Goal: Understand process/instructions

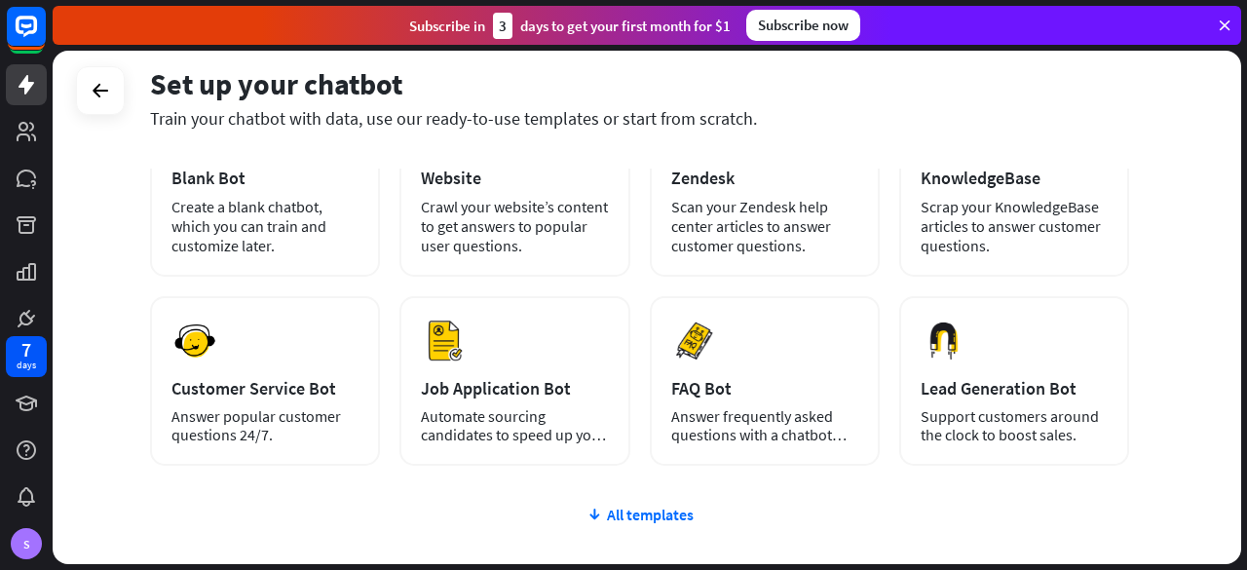
scroll to position [159, 0]
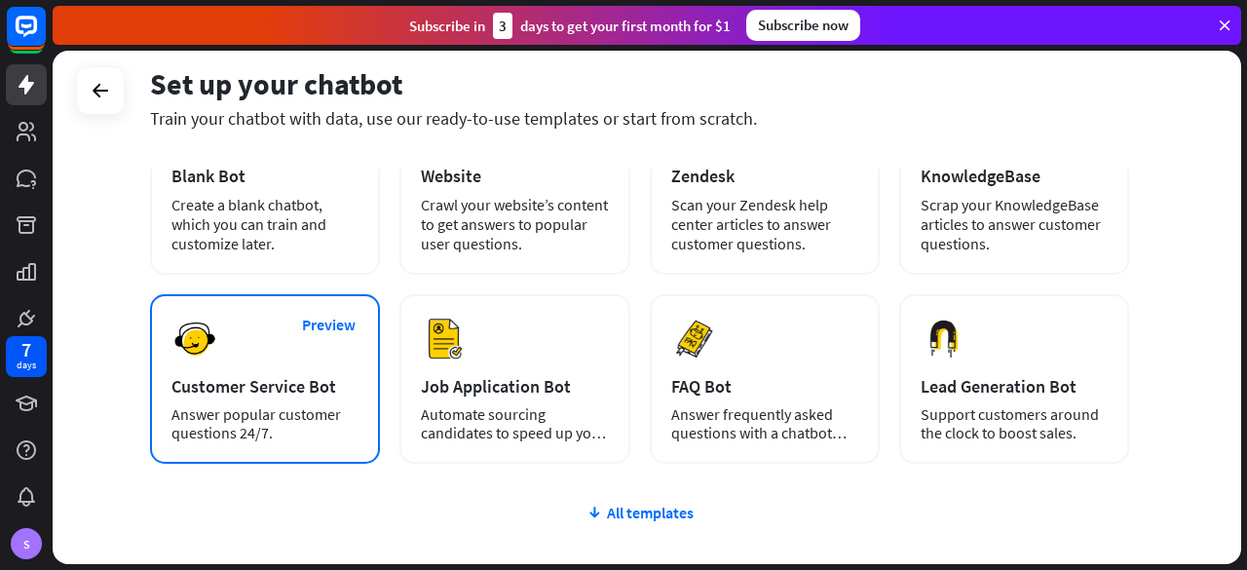
click at [295, 394] on div "Customer Service Bot" at bounding box center [264, 386] width 187 height 22
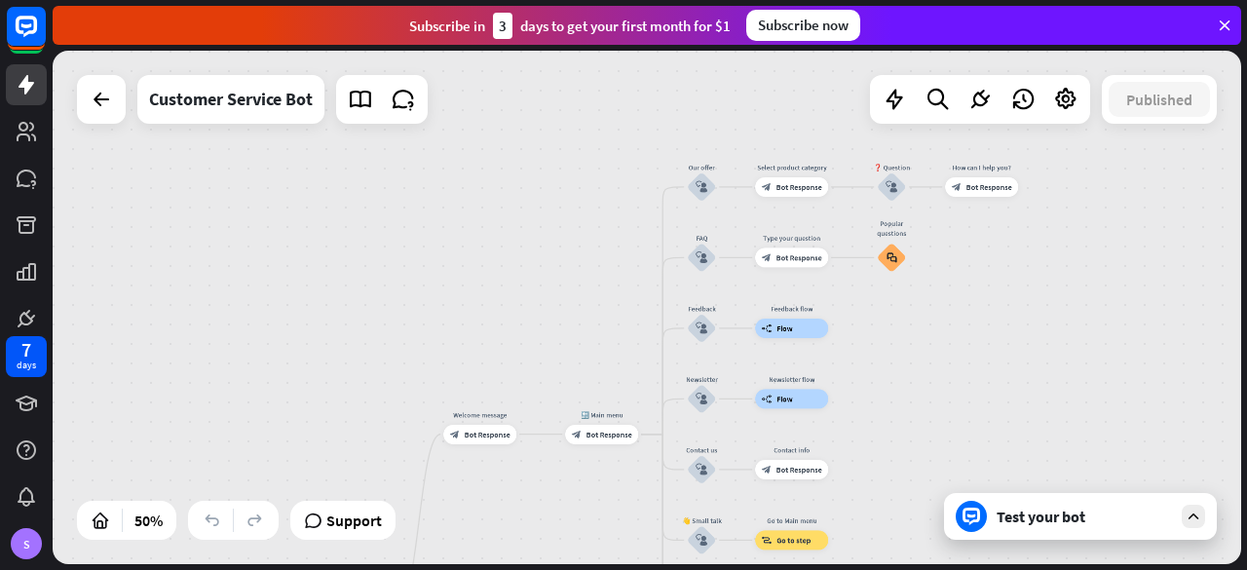
click at [1060, 520] on div "Test your bot" at bounding box center [1083, 515] width 175 height 19
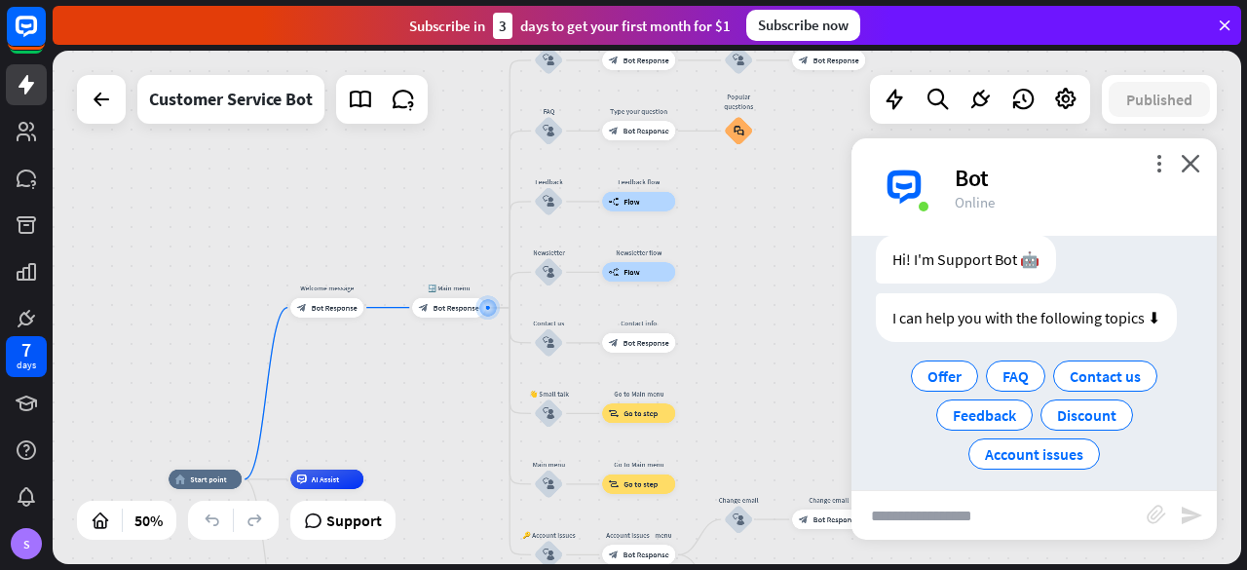
scroll to position [69, 0]
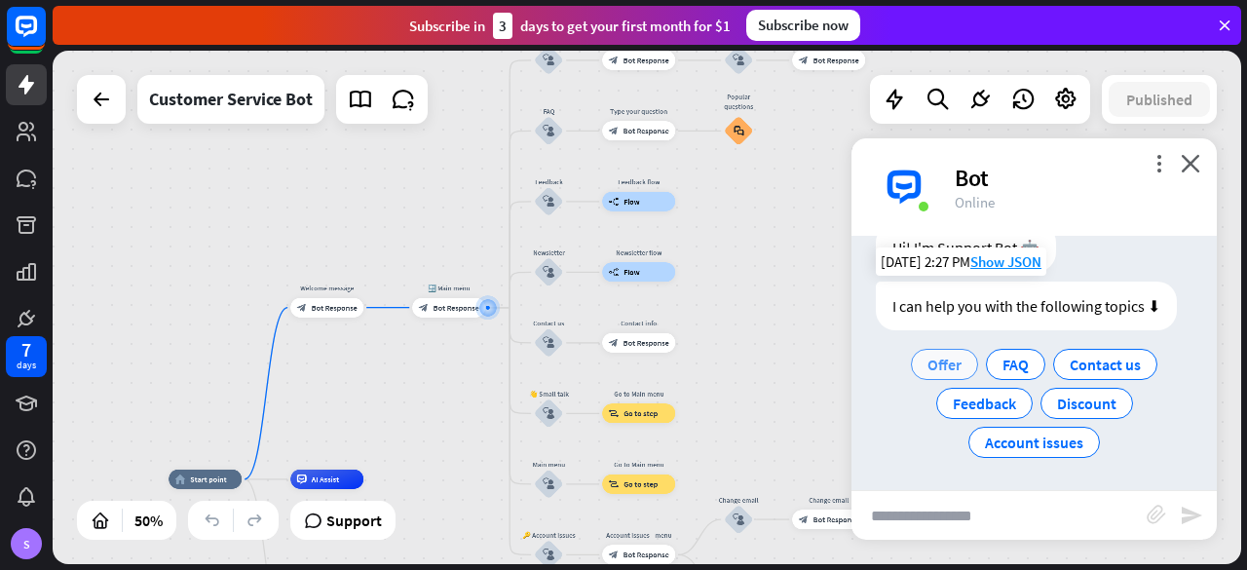
click at [932, 366] on span "Offer" at bounding box center [944, 364] width 34 height 19
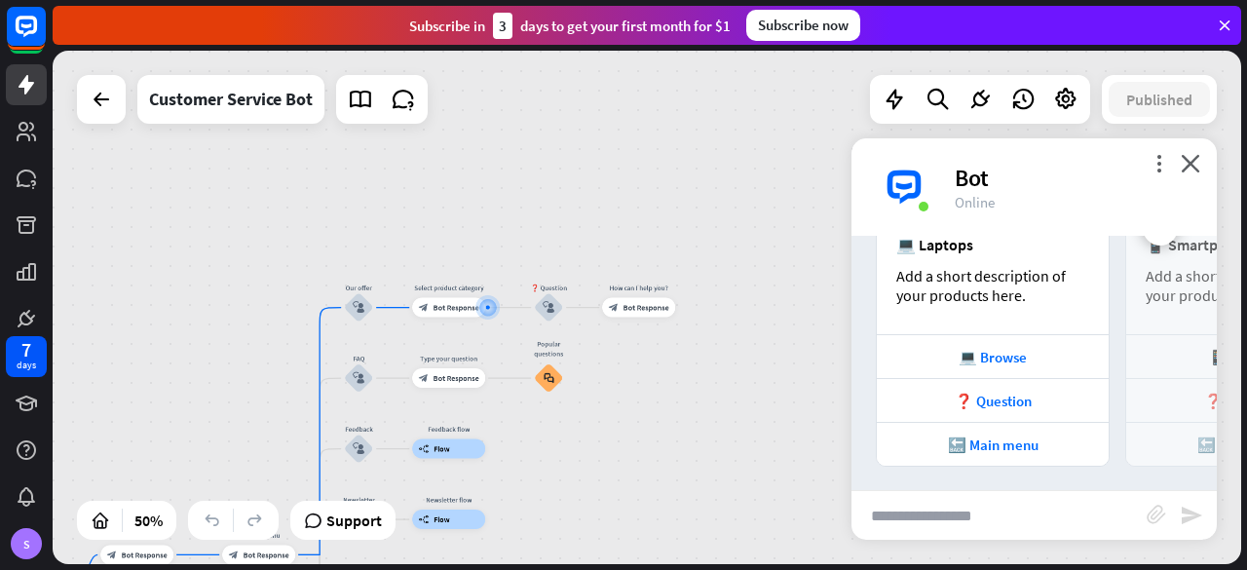
scroll to position [489, 0]
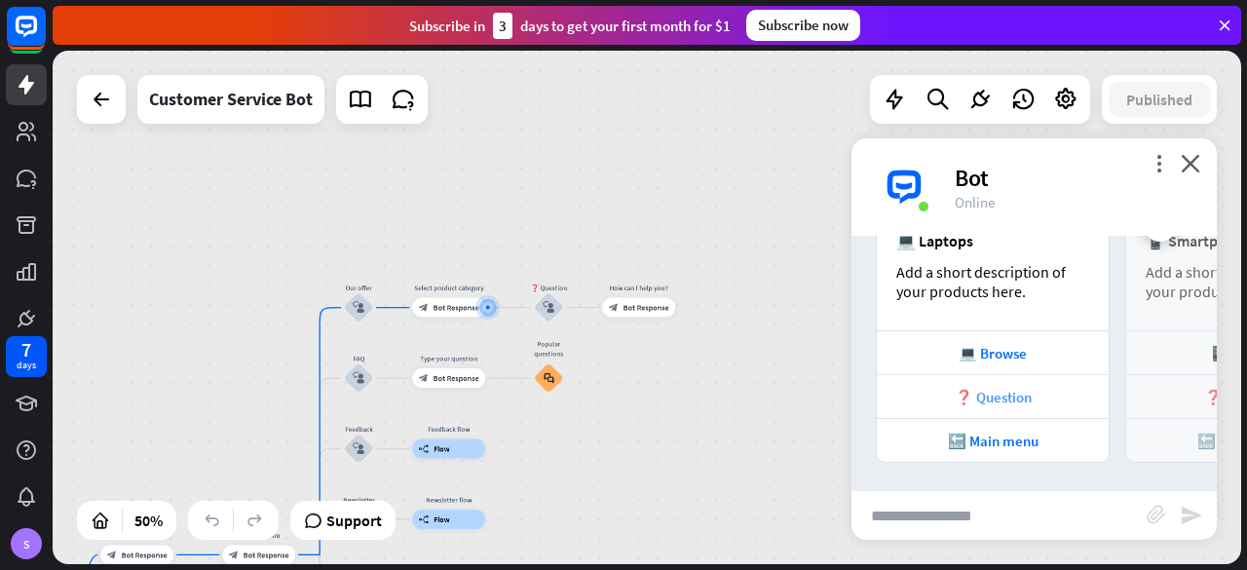
click at [1053, 408] on div "❓ Question" at bounding box center [993, 396] width 232 height 44
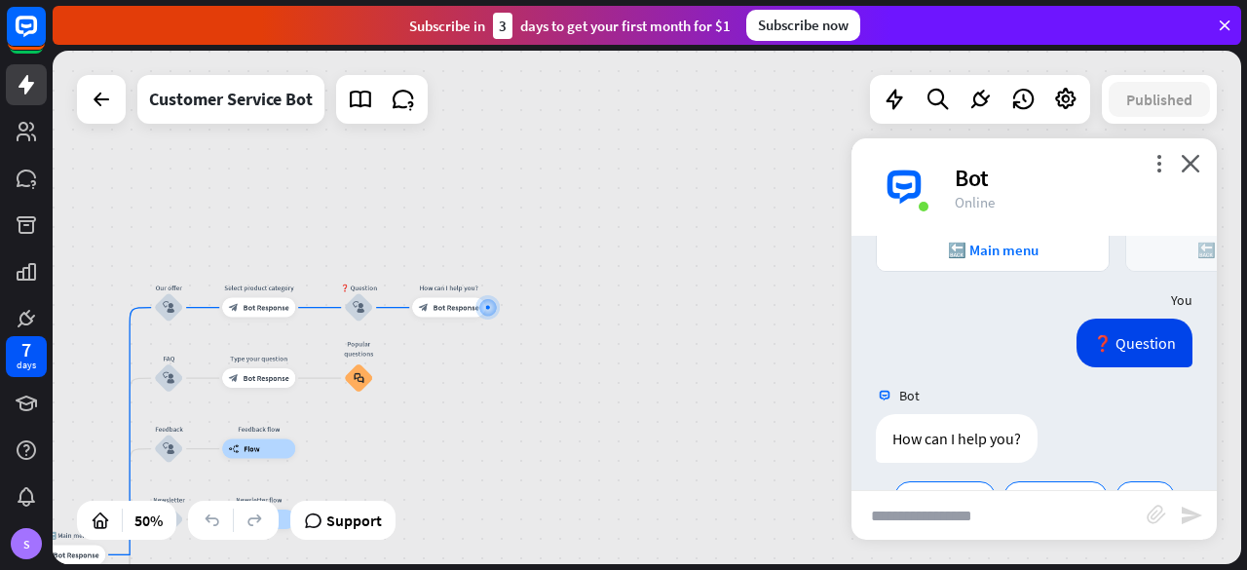
scroll to position [733, 0]
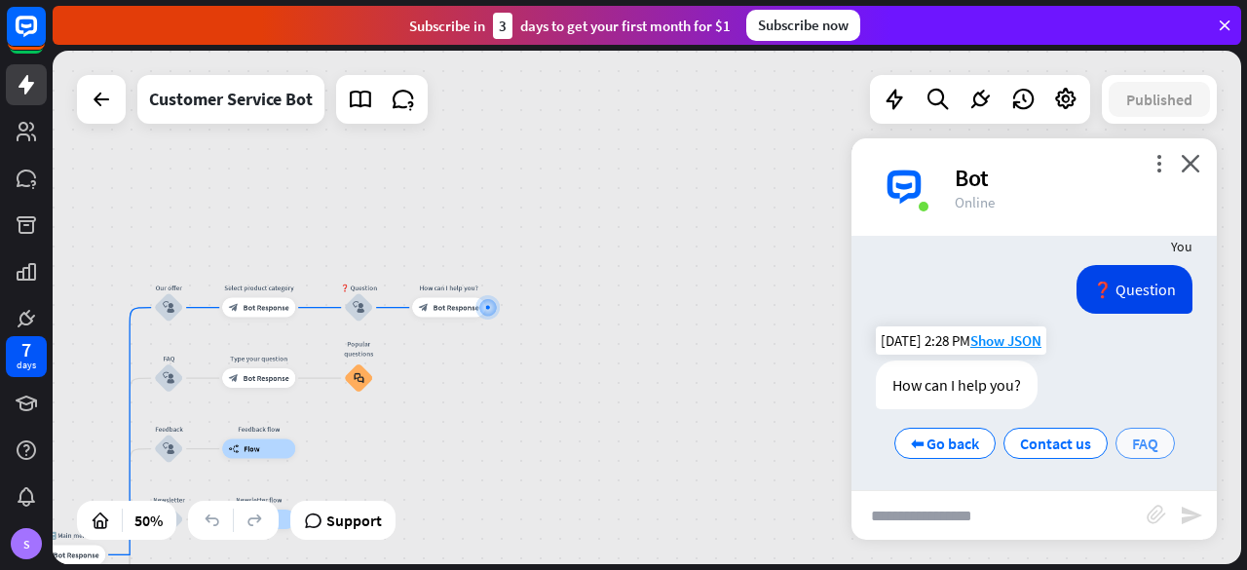
click at [1133, 438] on span "FAQ" at bounding box center [1145, 442] width 26 height 19
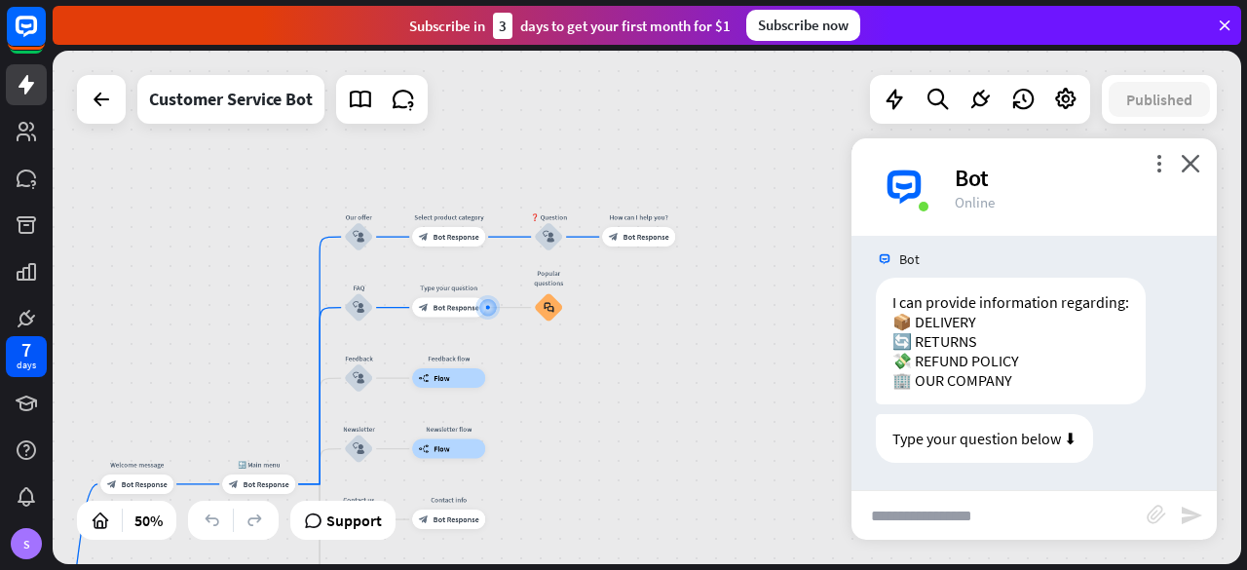
scroll to position [1007, 0]
click at [940, 526] on input "text" at bounding box center [998, 515] width 295 height 49
type input "********"
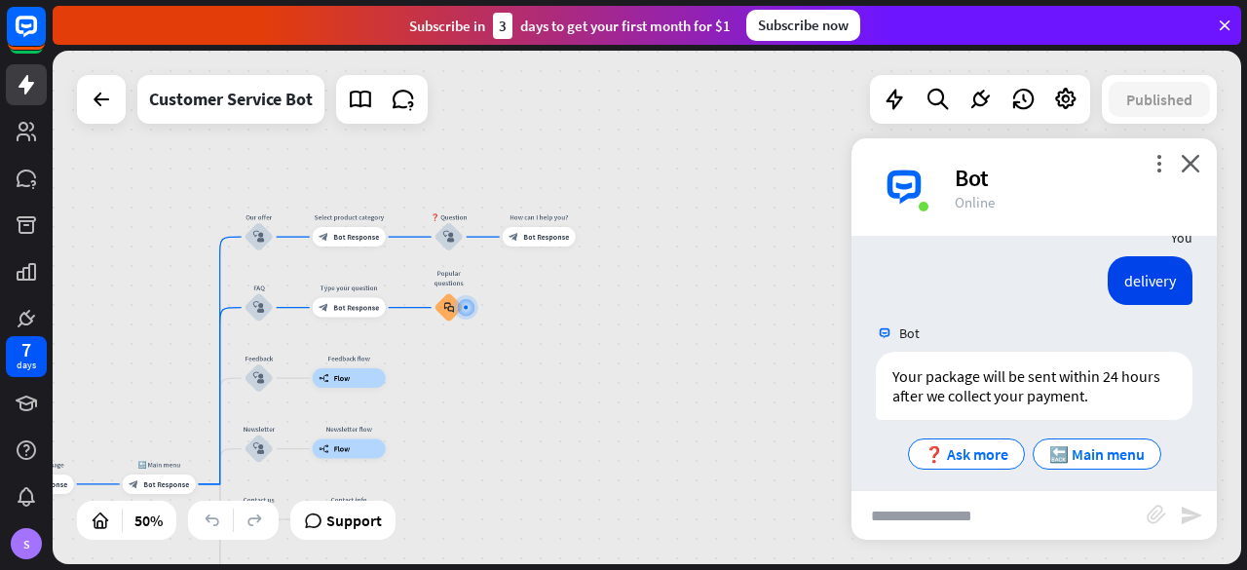
scroll to position [1271, 0]
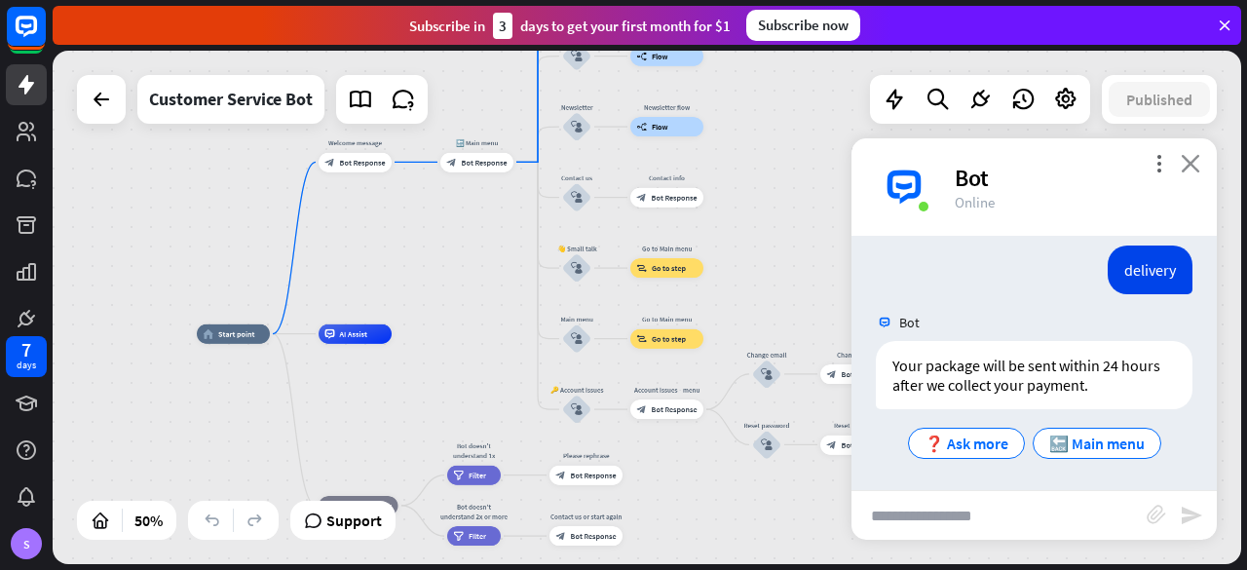
click at [1192, 163] on icon "close" at bounding box center [1190, 163] width 19 height 19
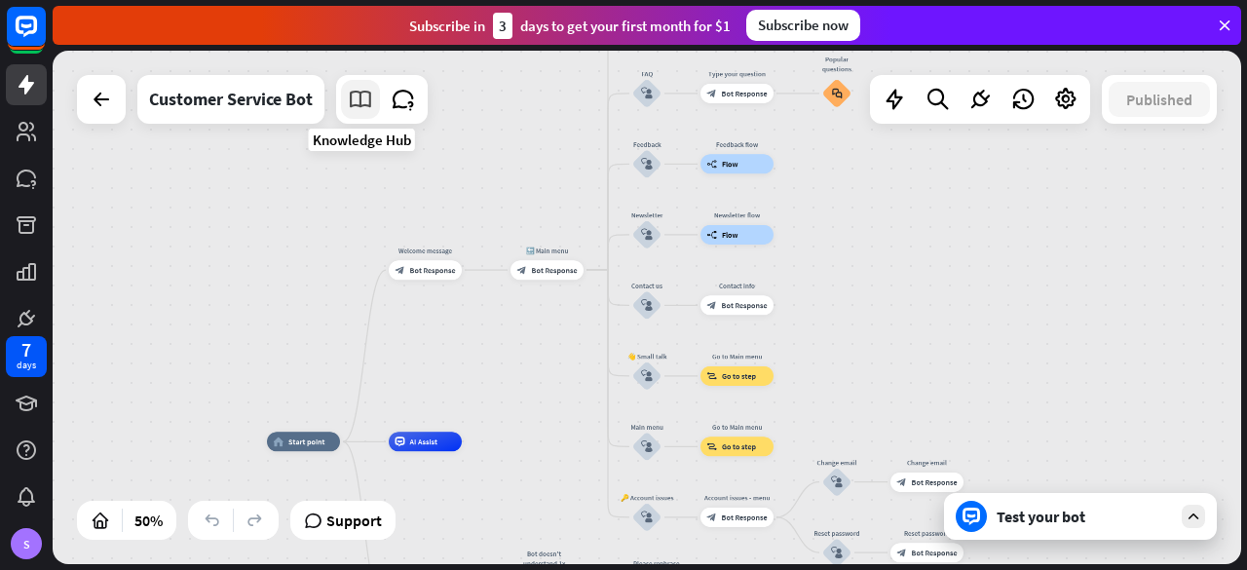
click at [360, 111] on icon at bounding box center [360, 99] width 25 height 25
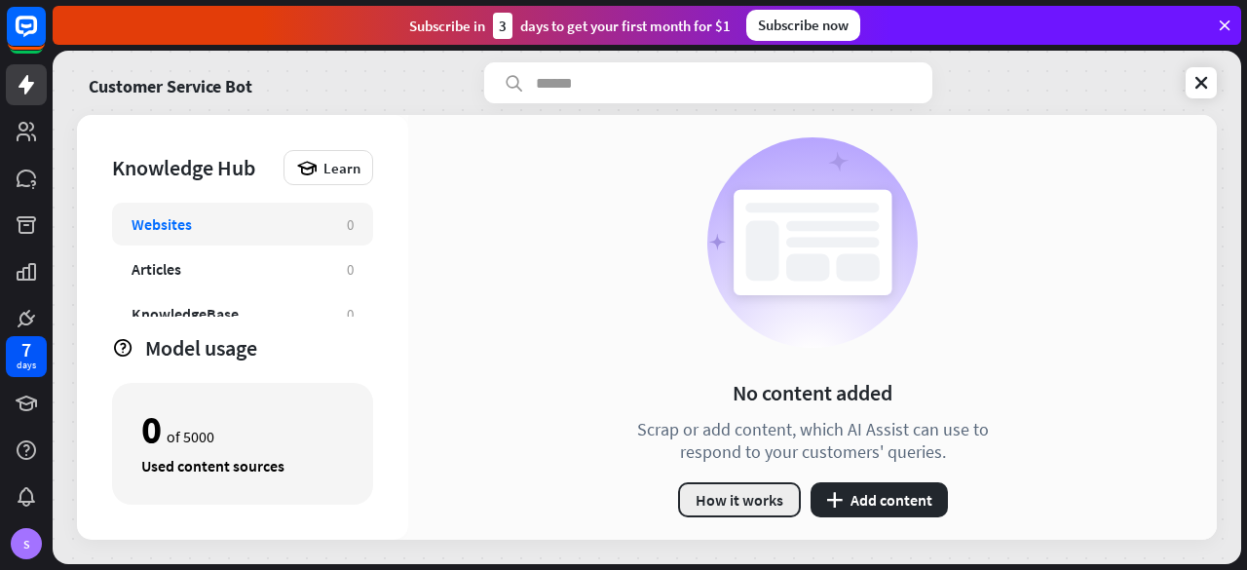
click at [762, 494] on button "How it works" at bounding box center [739, 499] width 123 height 35
